Goal: Transaction & Acquisition: Purchase product/service

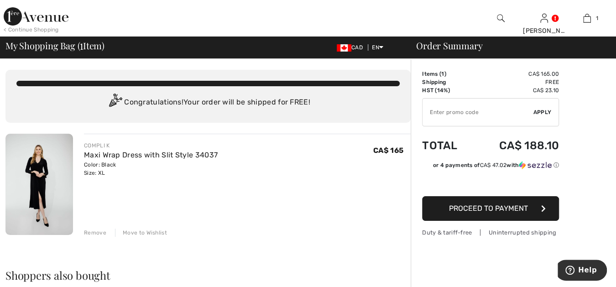
click at [511, 207] on span "Proceed to Payment" at bounding box center [488, 208] width 79 height 9
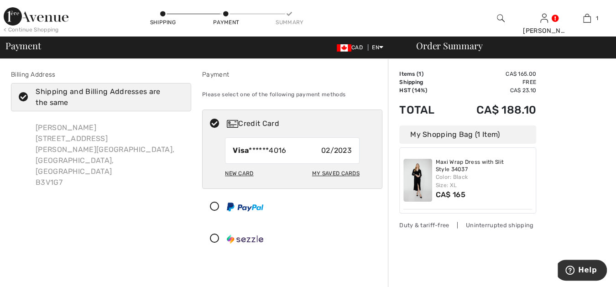
click at [332, 171] on div "My Saved Cards" at bounding box center [335, 174] width 47 height 16
radio input "true"
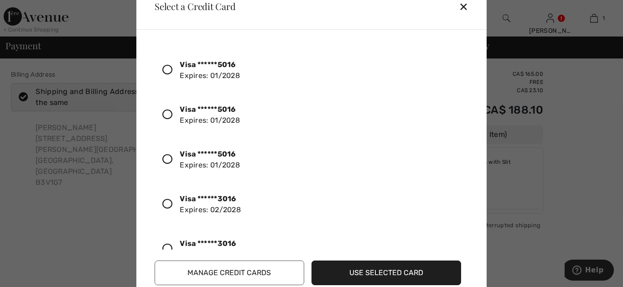
click at [167, 201] on icon at bounding box center [167, 204] width 10 height 10
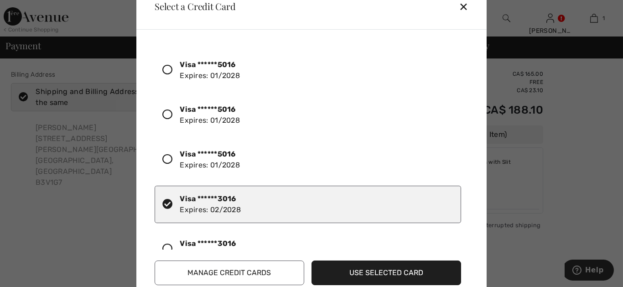
click at [381, 270] on button "Use Selected Card" at bounding box center [387, 272] width 150 height 25
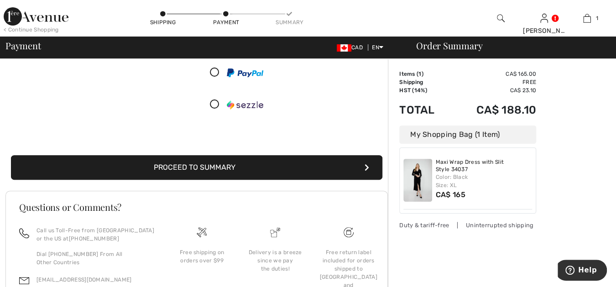
scroll to position [135, 0]
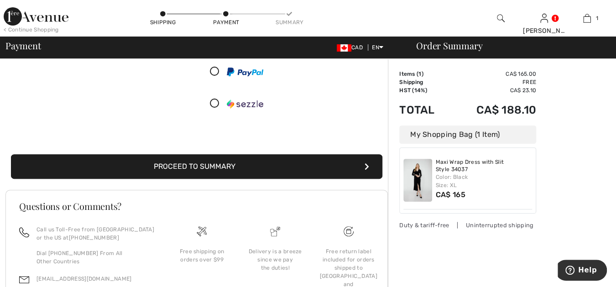
click at [305, 165] on button "Proceed to Summary" at bounding box center [196, 166] width 371 height 25
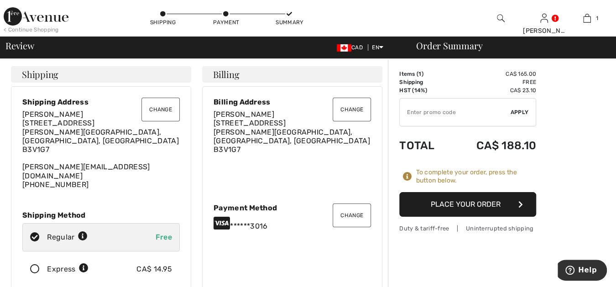
scroll to position [16, 0]
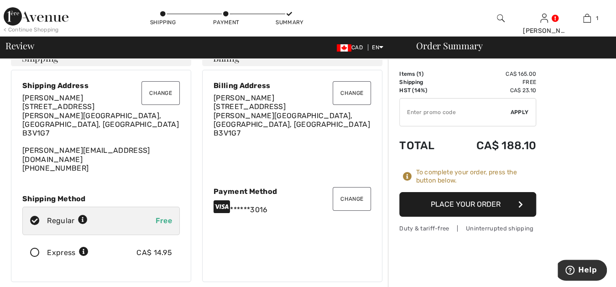
click at [441, 202] on button "Place Your Order" at bounding box center [467, 204] width 137 height 25
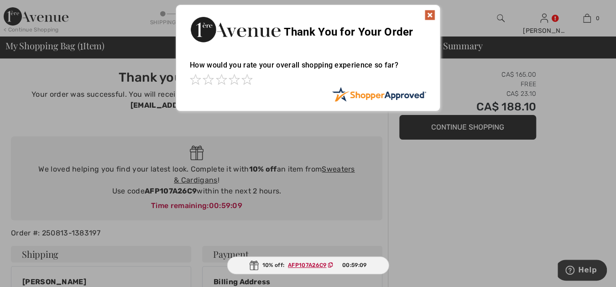
click at [429, 13] on img at bounding box center [429, 15] width 11 height 11
